Goal: Task Accomplishment & Management: Manage account settings

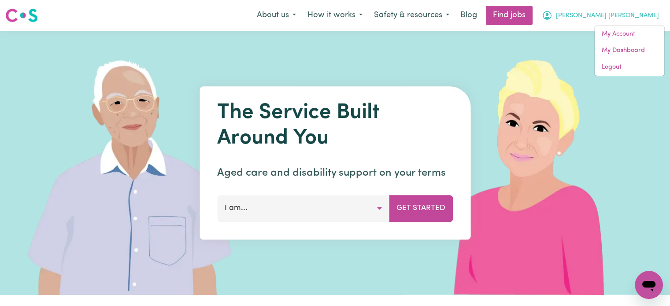
click at [613, 32] on link "My Account" at bounding box center [630, 34] width 70 height 17
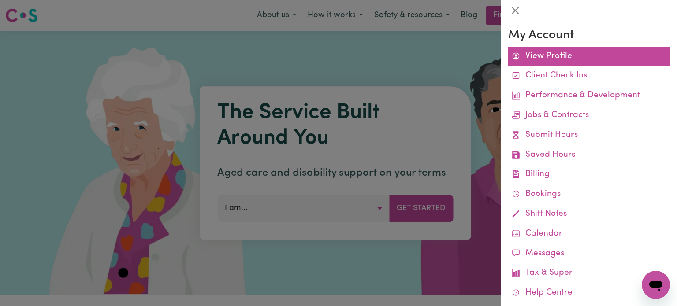
click at [564, 51] on link "View Profile" at bounding box center [589, 57] width 162 height 20
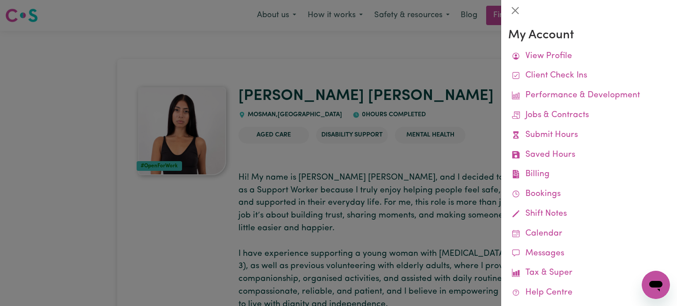
click at [462, 56] on div at bounding box center [338, 153] width 677 height 306
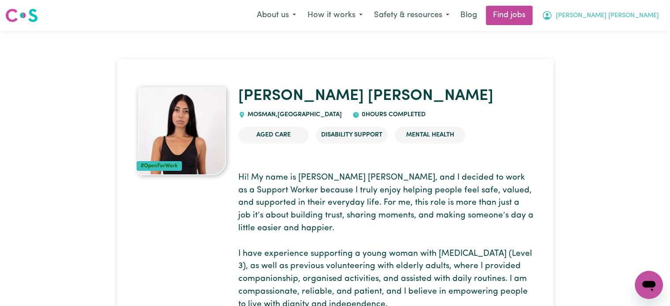
click at [619, 21] on button "[PERSON_NAME] [PERSON_NAME]" at bounding box center [600, 15] width 129 height 19
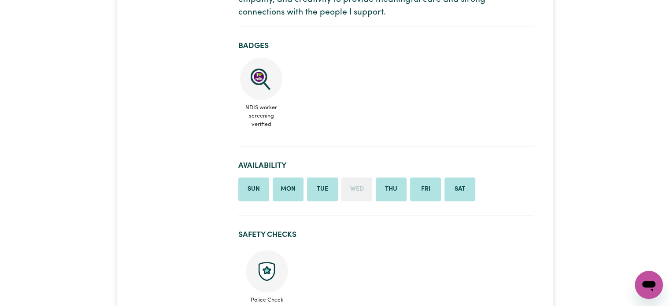
scroll to position [344, 0]
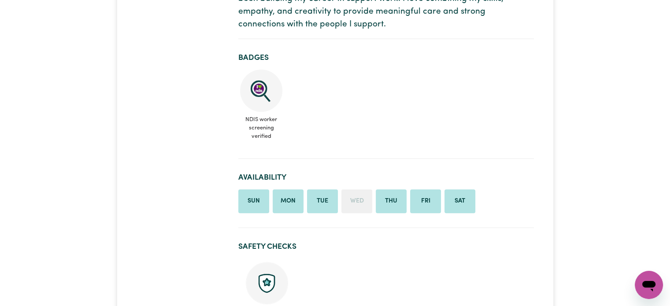
click at [327, 189] on li "Tue" at bounding box center [322, 201] width 31 height 24
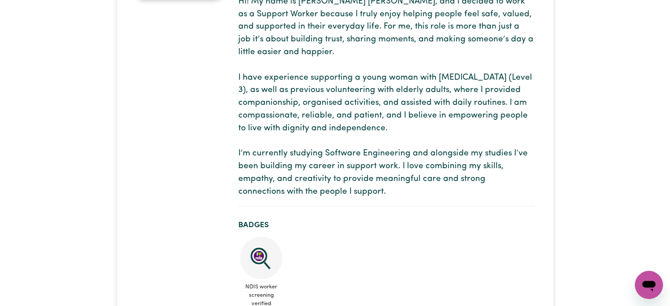
scroll to position [0, 0]
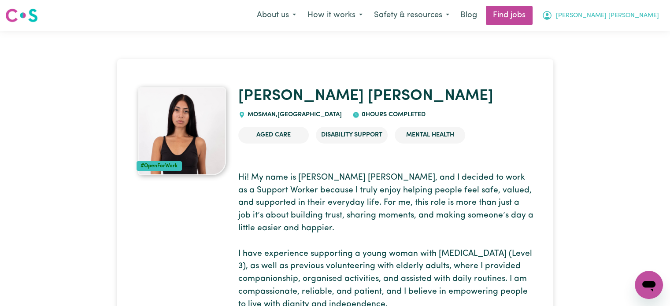
click at [635, 15] on span "[PERSON_NAME] [PERSON_NAME]" at bounding box center [607, 16] width 103 height 10
click at [624, 33] on link "My Account" at bounding box center [630, 34] width 70 height 17
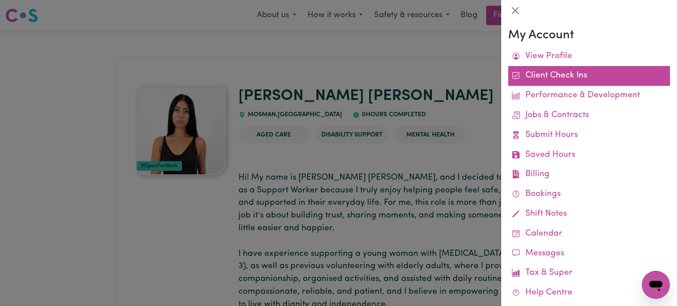
click at [573, 79] on link "Client Check Ins" at bounding box center [589, 76] width 162 height 20
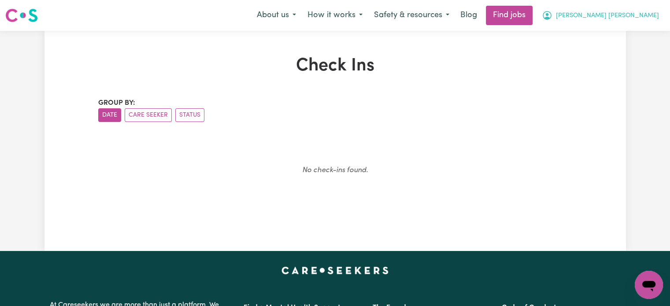
click at [613, 23] on button "[PERSON_NAME] [PERSON_NAME]" at bounding box center [600, 15] width 129 height 19
click at [613, 40] on link "My Account" at bounding box center [630, 34] width 70 height 17
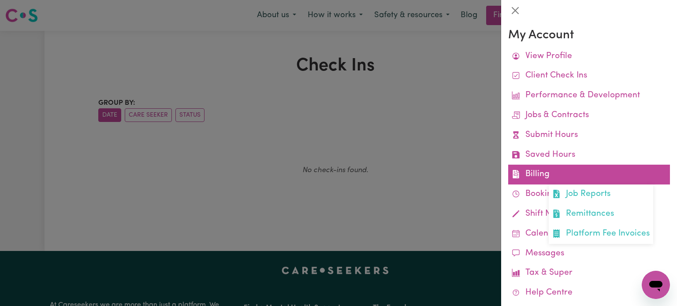
scroll to position [37, 0]
